Goal: Check status: Check status

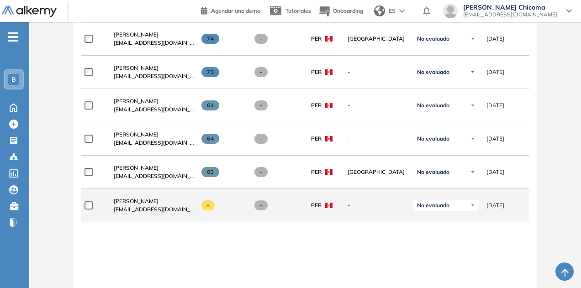
scroll to position [290, 0]
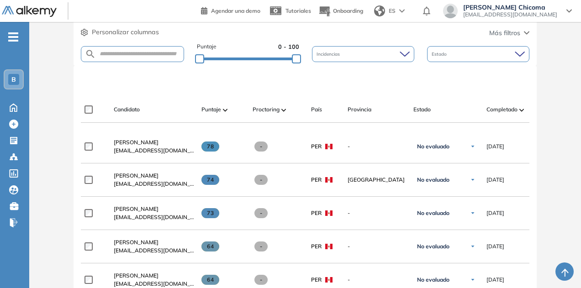
scroll to position [183, 0]
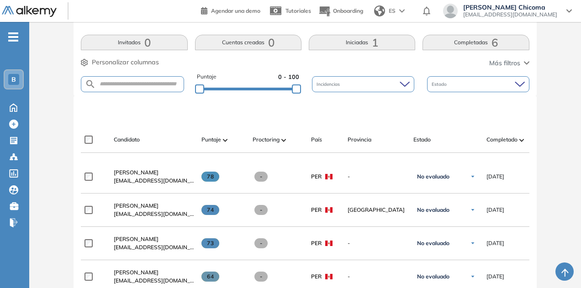
scroll to position [366, 0]
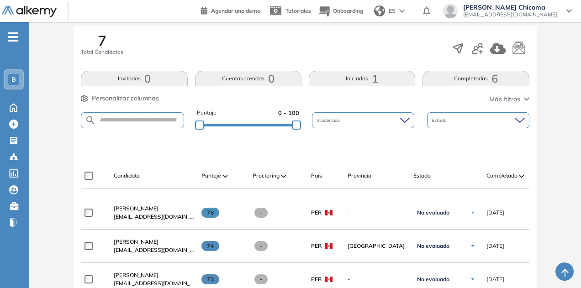
scroll to position [274, 0]
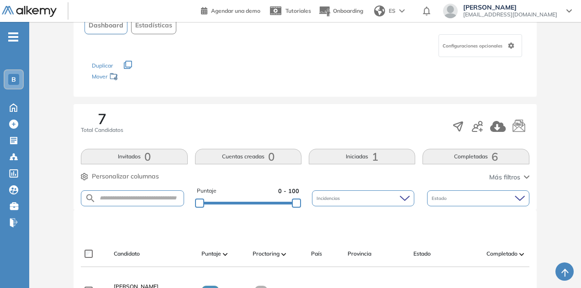
scroll to position [137, 0]
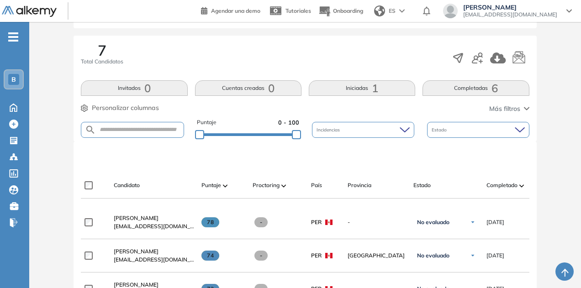
click at [358, 90] on button "Iniciadas 1" at bounding box center [362, 88] width 106 height 16
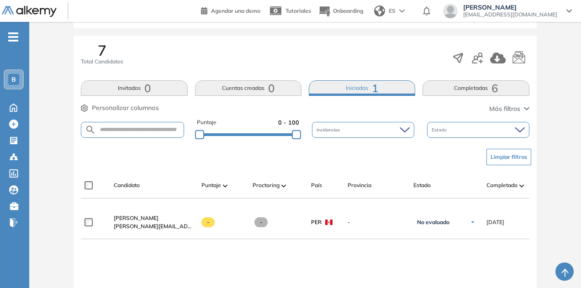
scroll to position [273, 0]
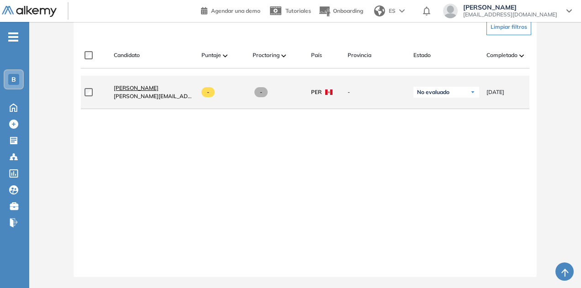
click at [151, 85] on span "[PERSON_NAME]" at bounding box center [136, 88] width 45 height 7
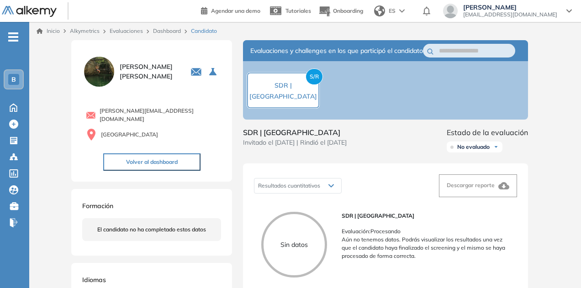
click at [488, 151] on span "No evaluado" at bounding box center [473, 147] width 32 height 7
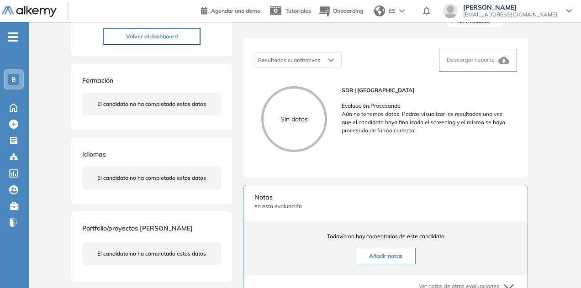
scroll to position [0, 0]
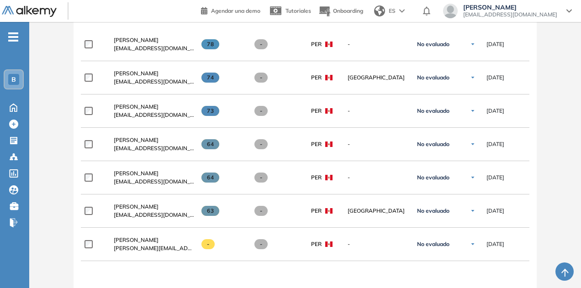
scroll to position [473, 0]
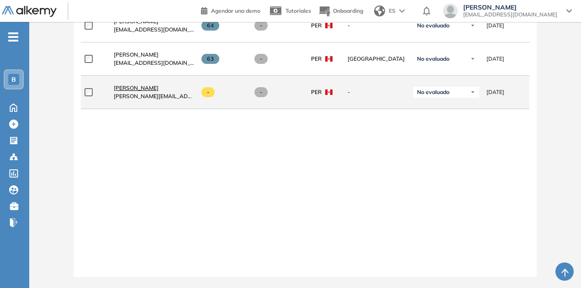
click at [143, 85] on span "[PERSON_NAME]" at bounding box center [136, 88] width 45 height 7
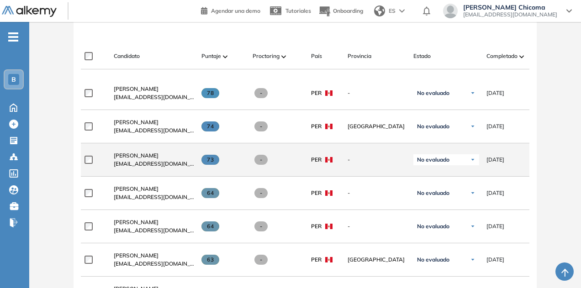
scroll to position [183, 0]
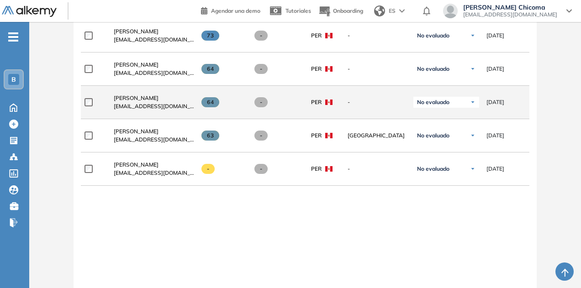
scroll to position [335, 0]
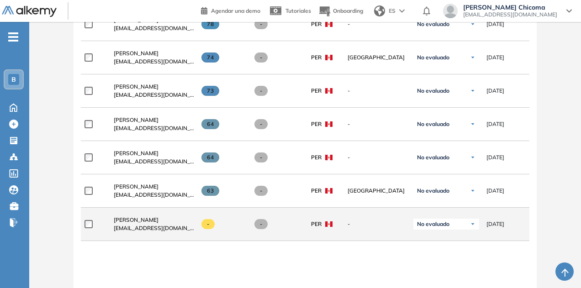
drag, startPoint x: 206, startPoint y: 225, endPoint x: 211, endPoint y: 227, distance: 5.3
click at [211, 227] on span at bounding box center [208, 224] width 13 height 10
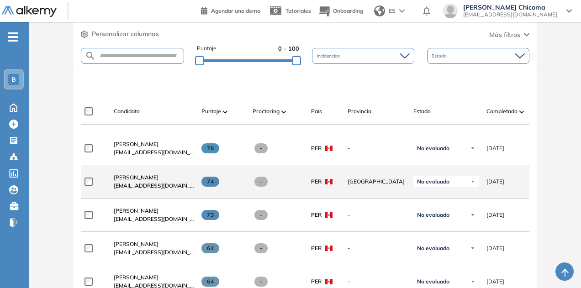
scroll to position [153, 0]
